Goal: Check status

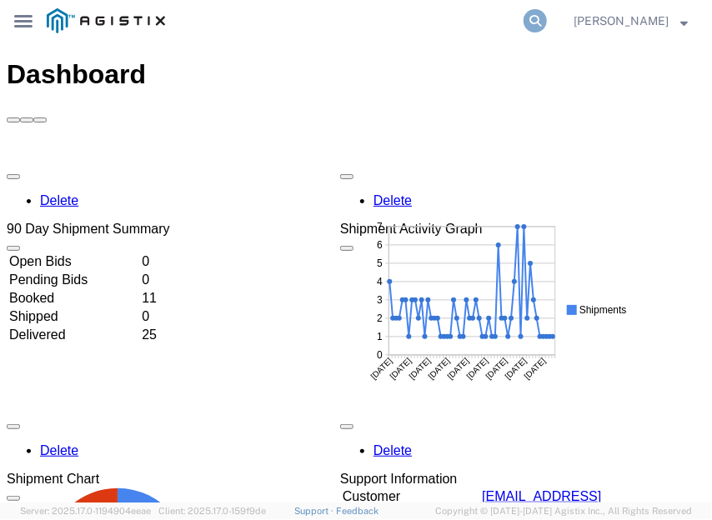
click at [547, 13] on icon at bounding box center [534, 20] width 23 height 23
click at [398, 18] on input "search" at bounding box center [351, 21] width 346 height 40
paste input "TruckingKing!123"
type input "T"
click at [383, 18] on input "search" at bounding box center [351, 21] width 346 height 40
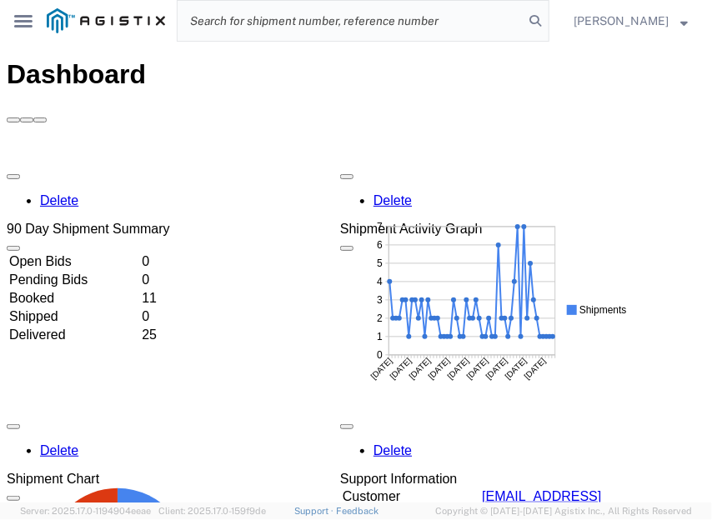
paste input "56549987"
type input "56549987"
click at [547, 15] on icon at bounding box center [534, 20] width 23 height 23
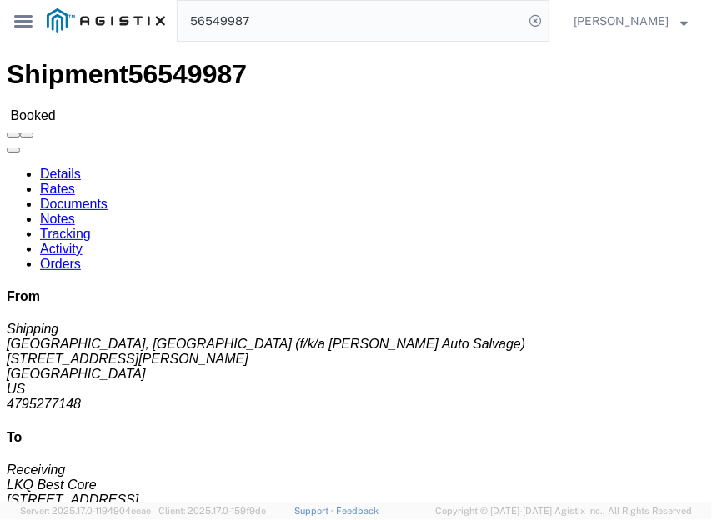
click link "Rates"
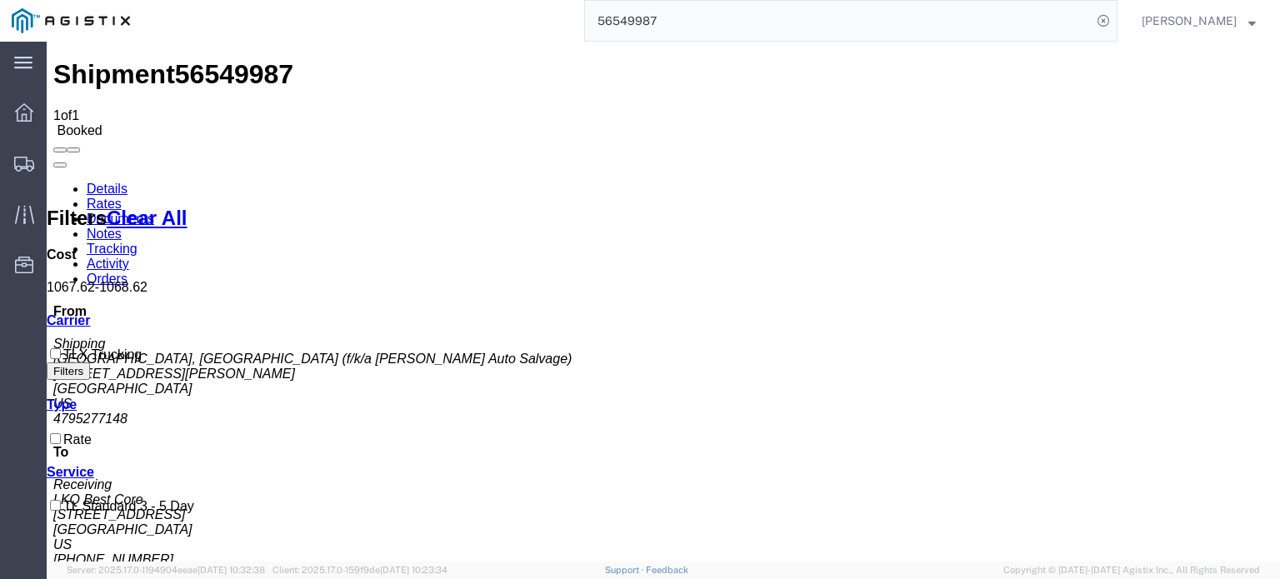
copy b "1,067.62"
drag, startPoint x: 552, startPoint y: 232, endPoint x: 599, endPoint y: 243, distance: 48.7
